Goal: Information Seeking & Learning: Learn about a topic

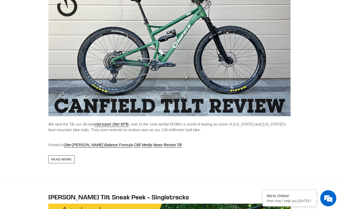
scroll to position [1225, 0]
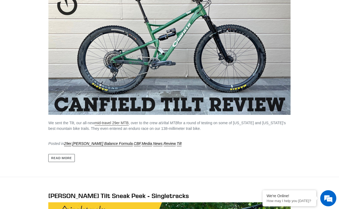
click at [112, 121] on link "mid-travel 29er MTB" at bounding box center [112, 123] width 34 height 5
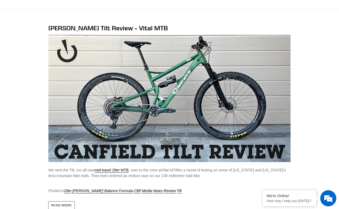
scroll to position [1176, 0]
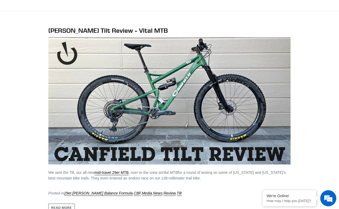
click at [150, 127] on img at bounding box center [169, 100] width 242 height 127
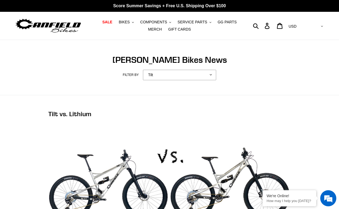
scroll to position [0, 0]
click at [169, 23] on button "COMPONENTS .cls-1{fill:#231f20}" at bounding box center [156, 22] width 36 height 7
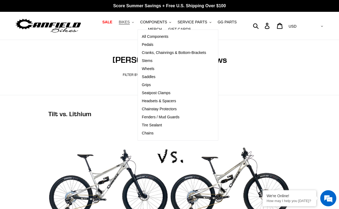
click at [131, 21] on button "BIKES .cls-1{fill:#231f20}" at bounding box center [126, 22] width 20 height 7
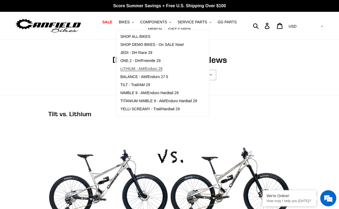
click at [136, 69] on span "LITHIUM - AM/Enduro 29" at bounding box center [141, 69] width 42 height 5
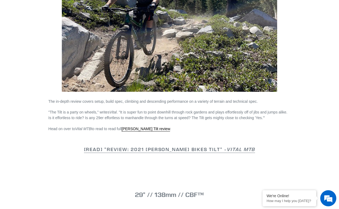
scroll to position [364, 0]
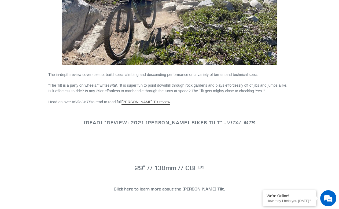
click at [146, 100] on link "[PERSON_NAME] Tilt review" at bounding box center [145, 102] width 49 height 5
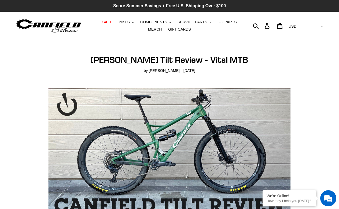
scroll to position [0, 0]
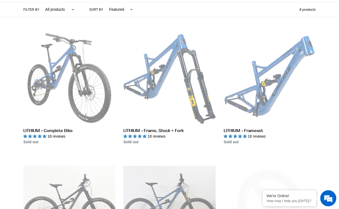
scroll to position [137, 0]
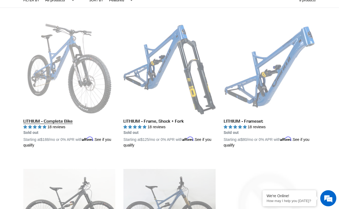
click at [63, 121] on link "LITHIUM - Complete Bike" at bounding box center [69, 86] width 92 height 126
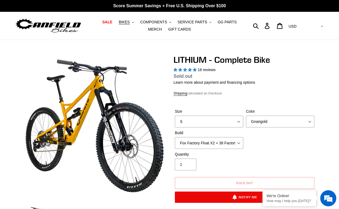
select select "highest-rating"
click at [125, 22] on span "BIKES" at bounding box center [124, 22] width 11 height 5
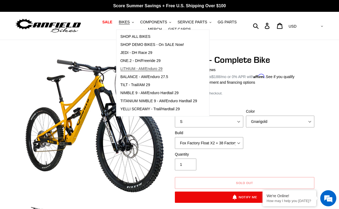
click at [142, 68] on span "LITHIUM - AM/Enduro 29" at bounding box center [141, 69] width 42 height 5
click at [135, 85] on span "TILT - Trail/AM 29" at bounding box center [135, 85] width 30 height 5
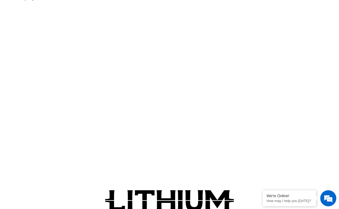
scroll to position [560, 0]
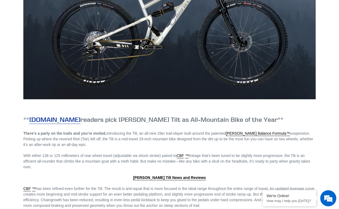
scroll to position [492, 0]
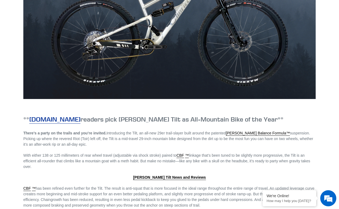
click at [67, 118] on link "[DOMAIN_NAME]" at bounding box center [54, 119] width 51 height 9
